Goal: Task Accomplishment & Management: Use online tool/utility

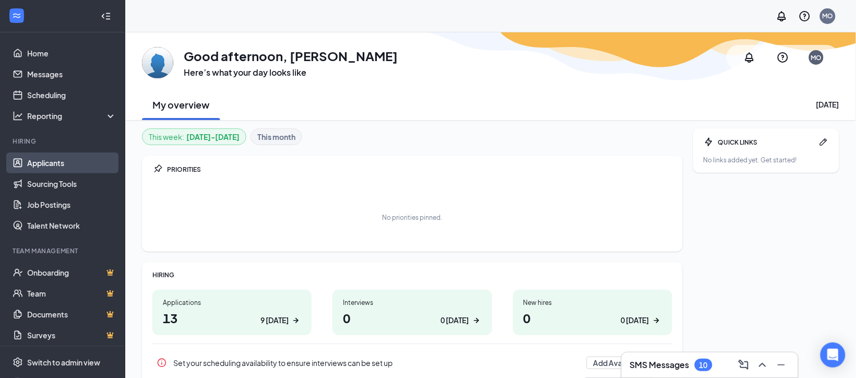
click at [43, 164] on link "Applicants" at bounding box center [71, 162] width 89 height 21
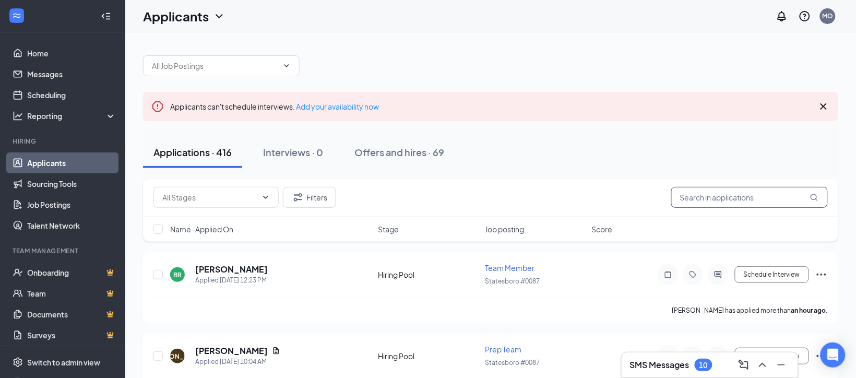
click at [703, 195] on input "text" at bounding box center [749, 197] width 157 height 21
type input "[PERSON_NAME]"
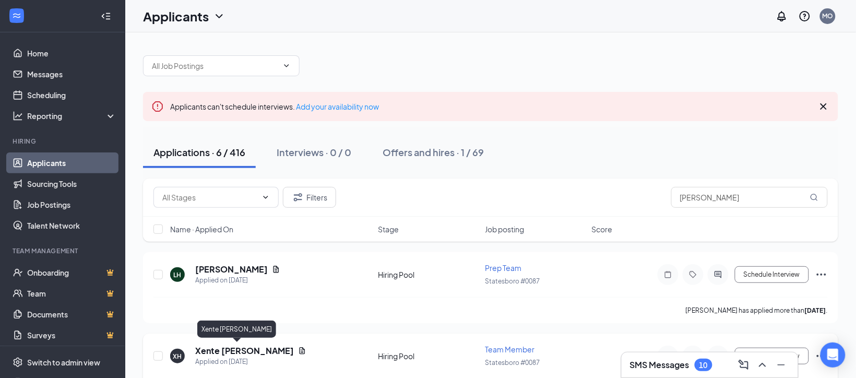
click at [220, 349] on h5 "Xente [PERSON_NAME]" at bounding box center [244, 350] width 99 height 11
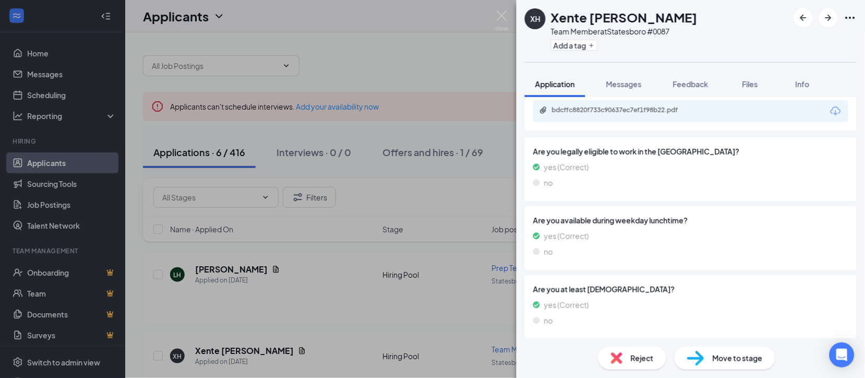
scroll to position [261, 0]
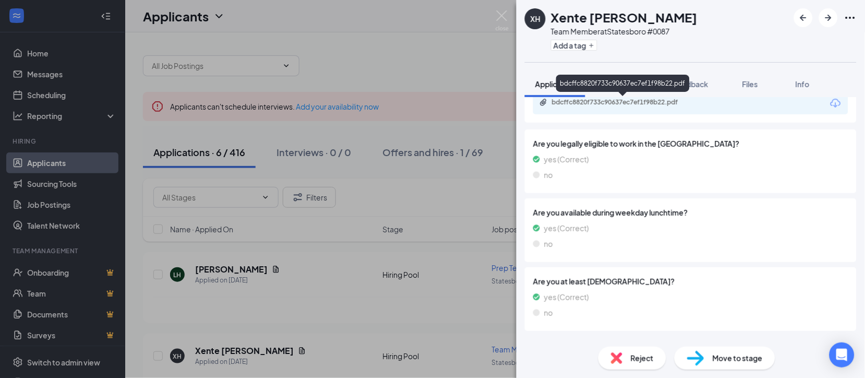
click at [615, 101] on div "bdcffc8820f733c90637ec7ef1f98b22.pdf" at bounding box center [625, 102] width 146 height 8
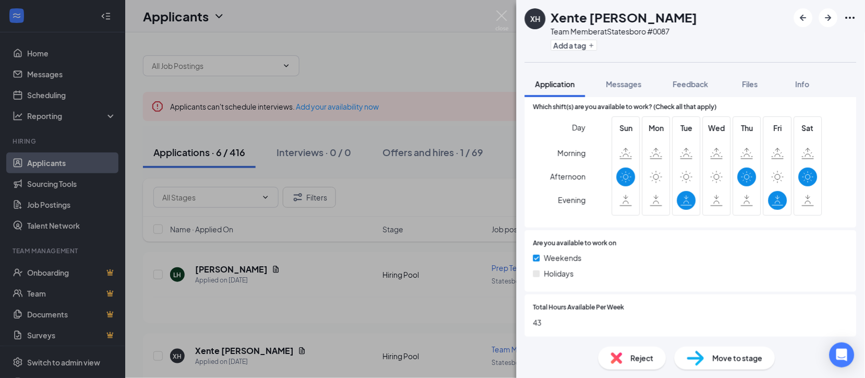
scroll to position [582, 0]
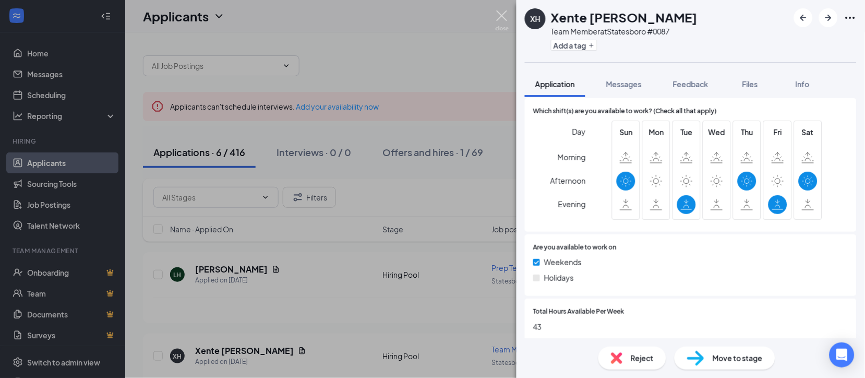
click at [503, 16] on img at bounding box center [502, 20] width 13 height 20
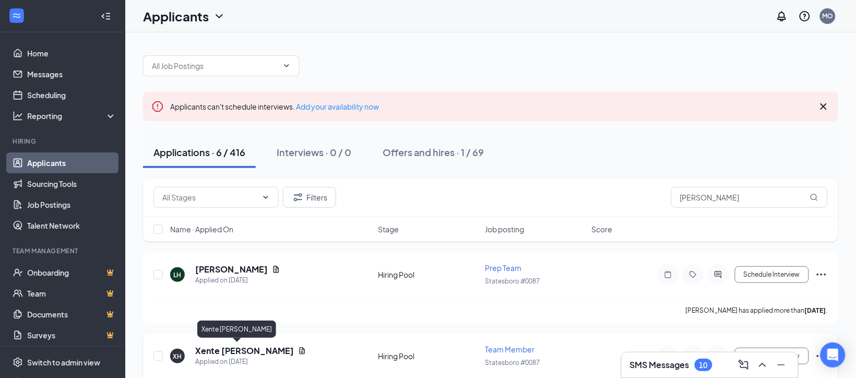
click at [220, 351] on h5 "Xente [PERSON_NAME]" at bounding box center [244, 350] width 99 height 11
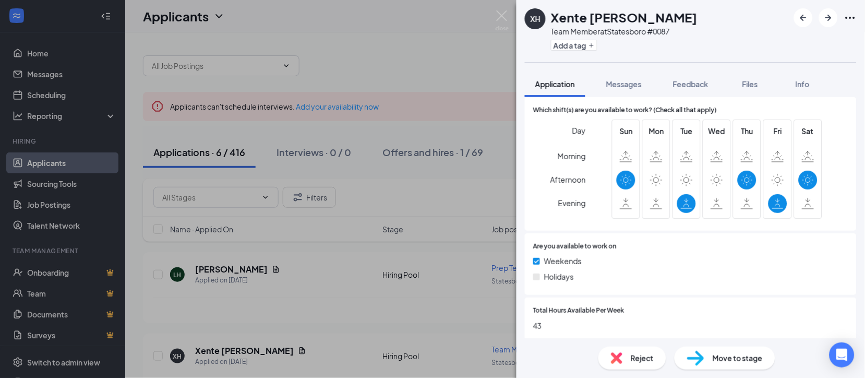
scroll to position [586, 0]
